Goal: Check status: Check status

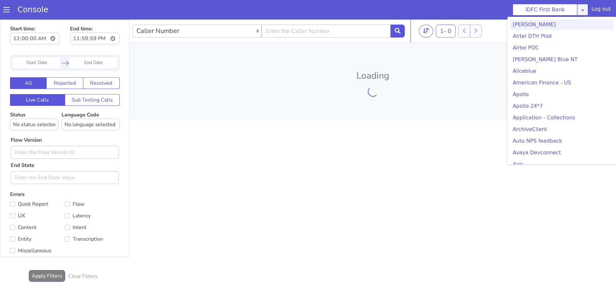
click at [585, 10] on icon at bounding box center [582, 9] width 5 height 5
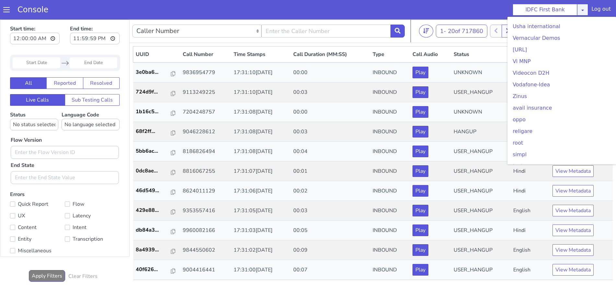
scroll to position [1838, 0]
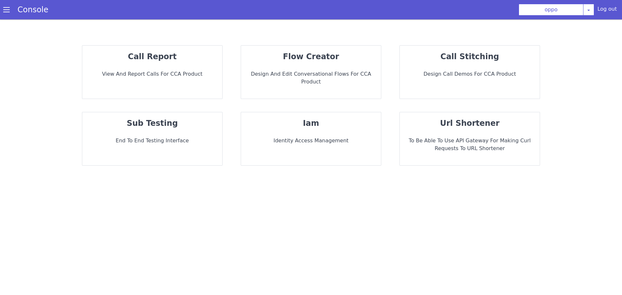
click at [144, 72] on p "View and report calls for CCA Product" at bounding box center [152, 74] width 130 height 8
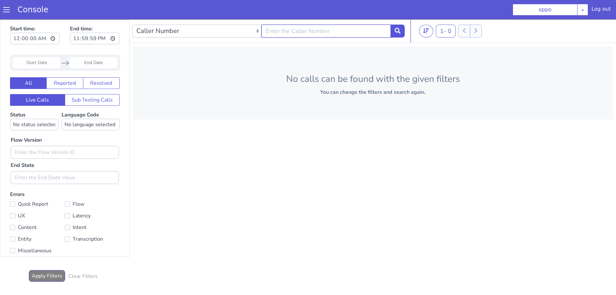
click at [317, 33] on input "text" at bounding box center [325, 31] width 129 height 13
type input "8280700543"
click at [396, 37] on button at bounding box center [397, 31] width 14 height 13
click at [399, 31] on icon at bounding box center [397, 31] width 6 height 6
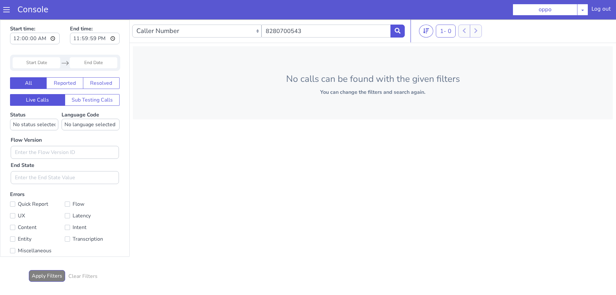
click at [6, 22] on div "Start time: 00:00:00 End time: 23:59:59 Navigate forward to interact with the c…" at bounding box center [64, 138] width 129 height 237
click at [6, 13] on span at bounding box center [6, 9] width 6 height 6
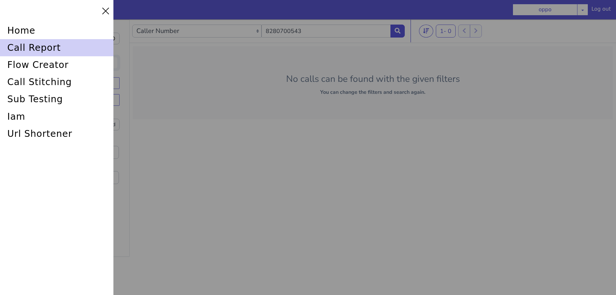
click at [36, 53] on div "call report" at bounding box center [56, 47] width 113 height 17
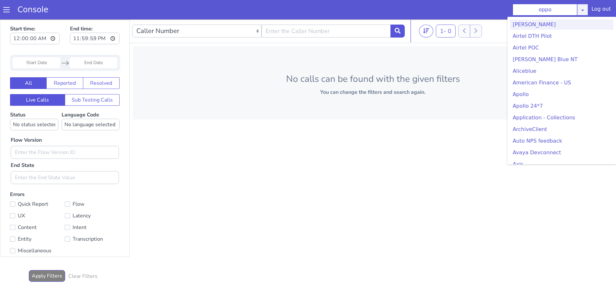
click at [582, 9] on icon at bounding box center [582, 9] width 5 height 5
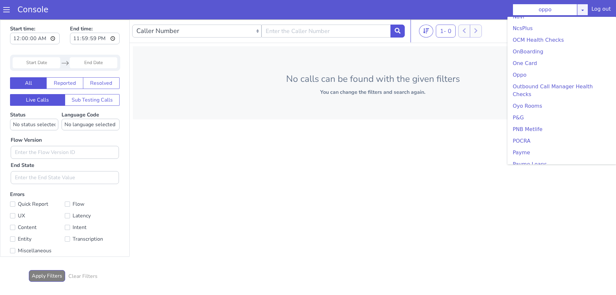
scroll to position [1174, 0]
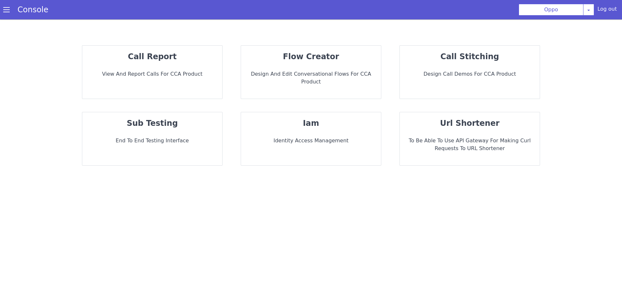
click at [119, 62] on p "call report" at bounding box center [152, 57] width 130 height 12
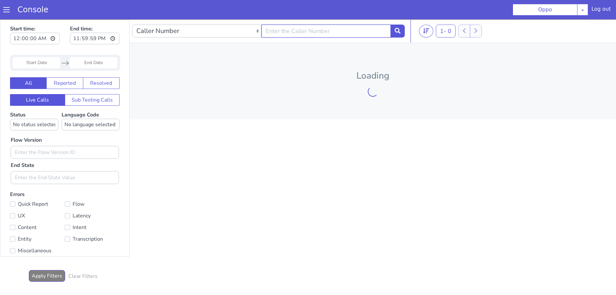
click at [317, 33] on input "text" at bounding box center [325, 31] width 129 height 13
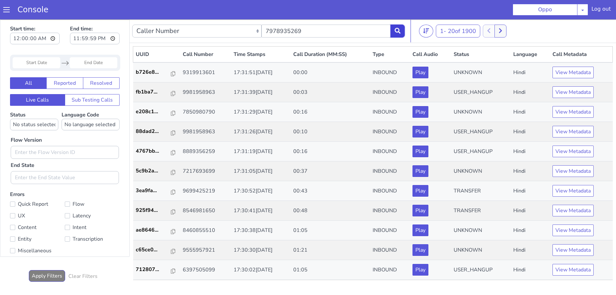
click at [401, 32] on button at bounding box center [397, 31] width 14 height 13
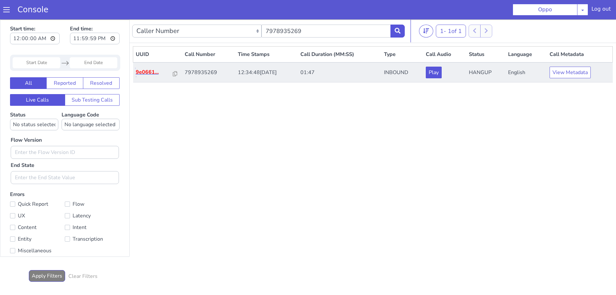
click at [155, 72] on p "9e0661..." at bounding box center [155, 72] width 38 height 8
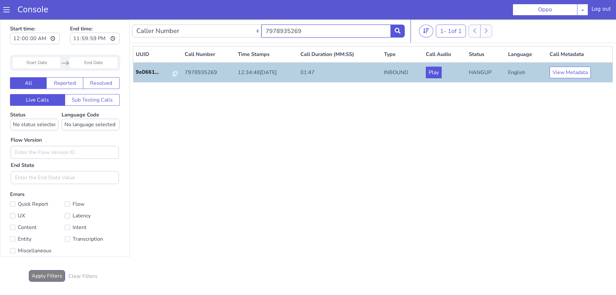
click at [360, 31] on input "7978935269" at bounding box center [325, 31] width 129 height 13
type input "7"
type input "8280700543"
click at [396, 33] on icon at bounding box center [397, 31] width 6 height 6
click at [155, 73] on p "99785e..." at bounding box center [153, 72] width 35 height 8
